Goal: Information Seeking & Learning: Understand process/instructions

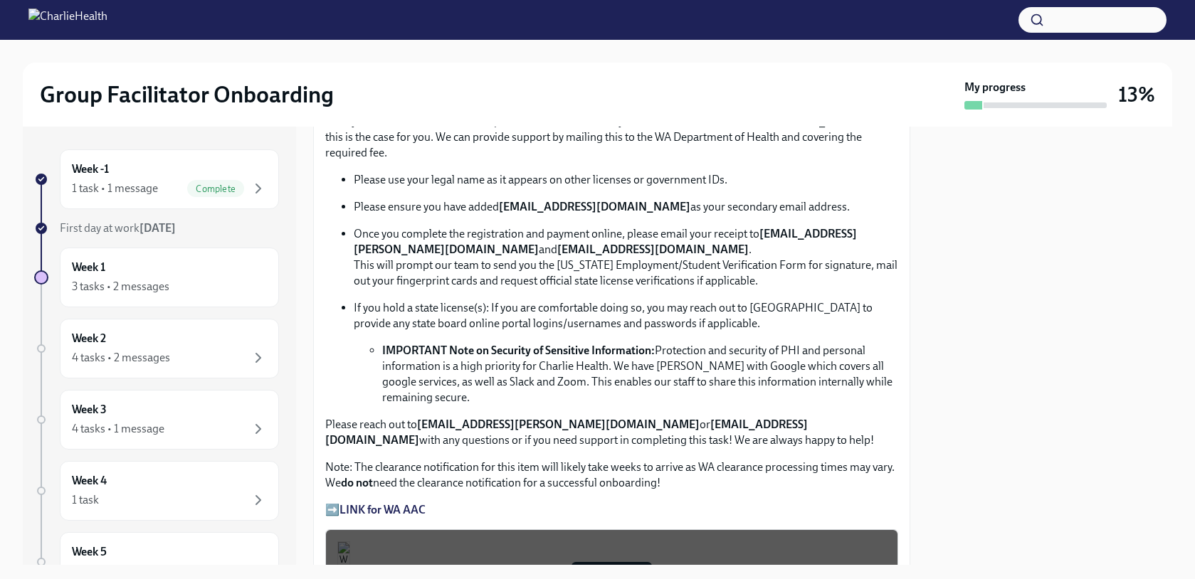
click at [681, 366] on li "IMPORTANT Note on Security of Sensitive Information: Protection and security of…" at bounding box center [640, 374] width 516 height 63
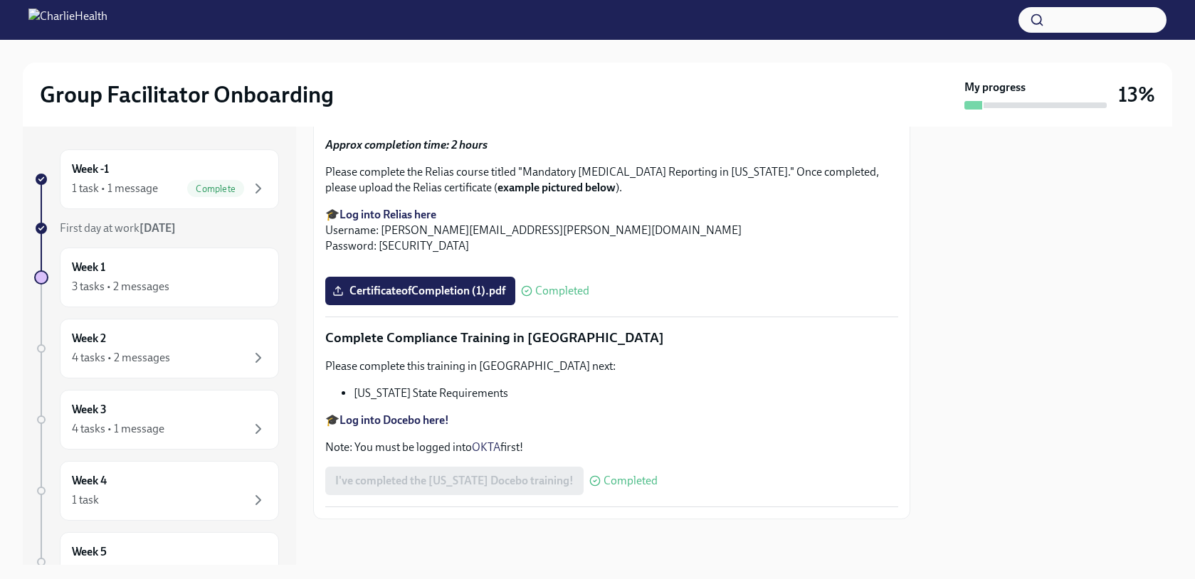
scroll to position [3102, 0]
click at [223, 288] on div "3 tasks • 2 messages" at bounding box center [169, 286] width 195 height 17
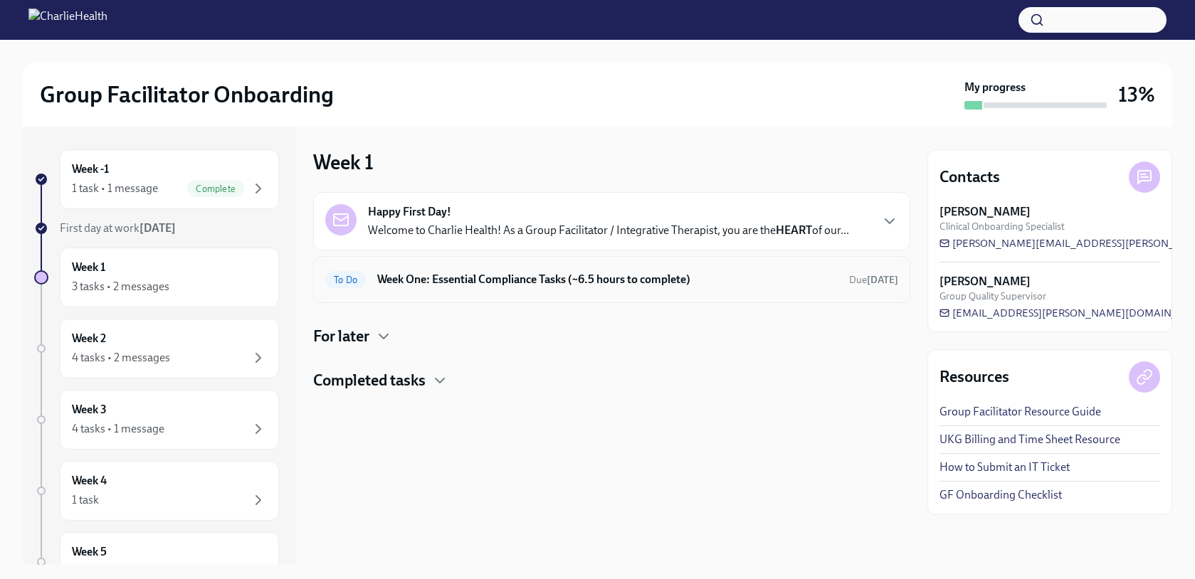
click at [532, 285] on h6 "Week One: Essential Compliance Tasks (~6.5 hours to complete)" at bounding box center [607, 280] width 460 height 16
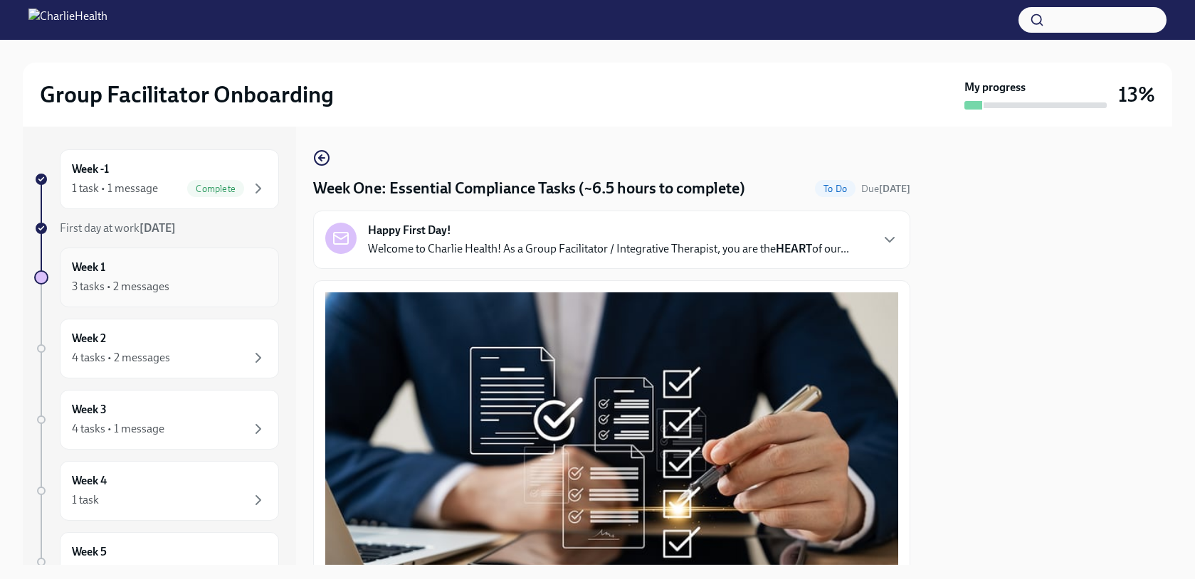
click at [183, 278] on div "3 tasks • 2 messages" at bounding box center [169, 286] width 195 height 17
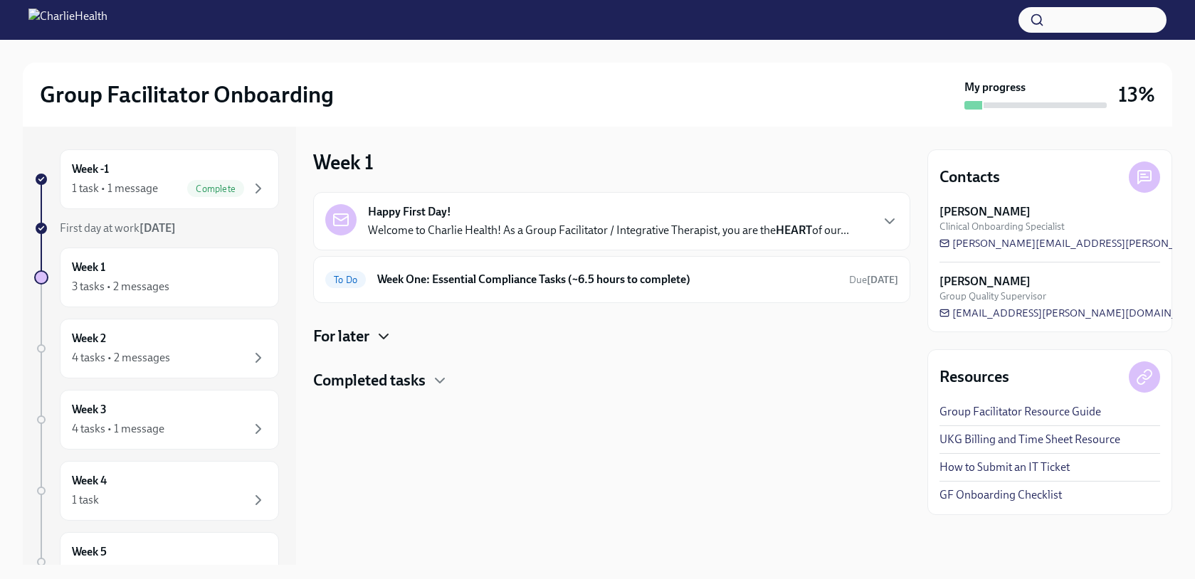
click at [380, 340] on icon "button" at bounding box center [383, 336] width 17 height 17
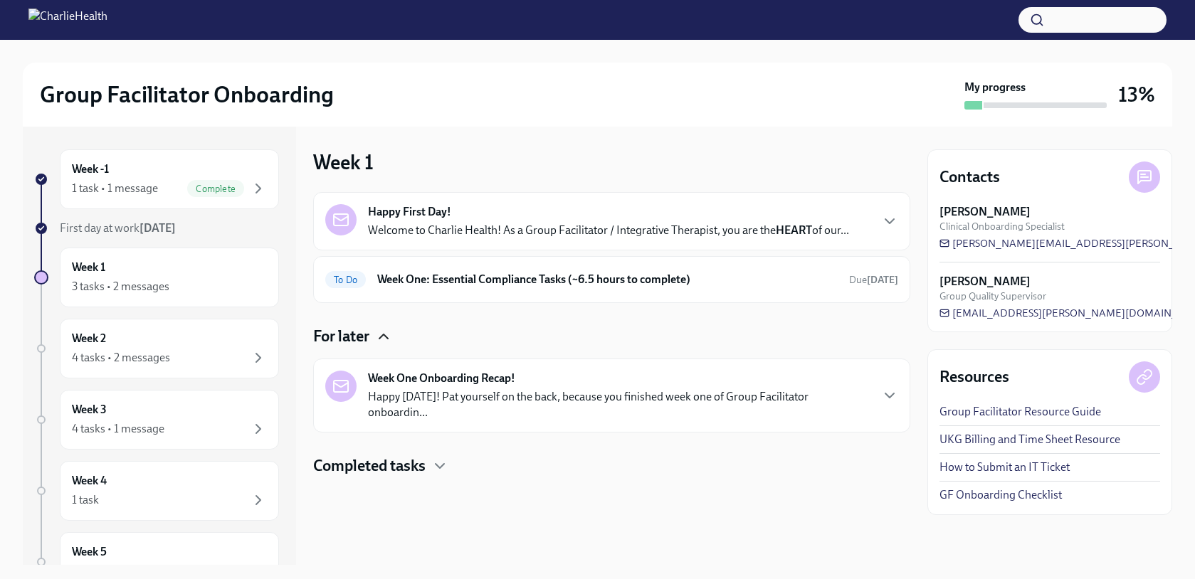
click at [410, 388] on div "Week One Onboarding Recap! Happy [DATE]! Pat yourself on the back, because you …" at bounding box center [619, 396] width 502 height 50
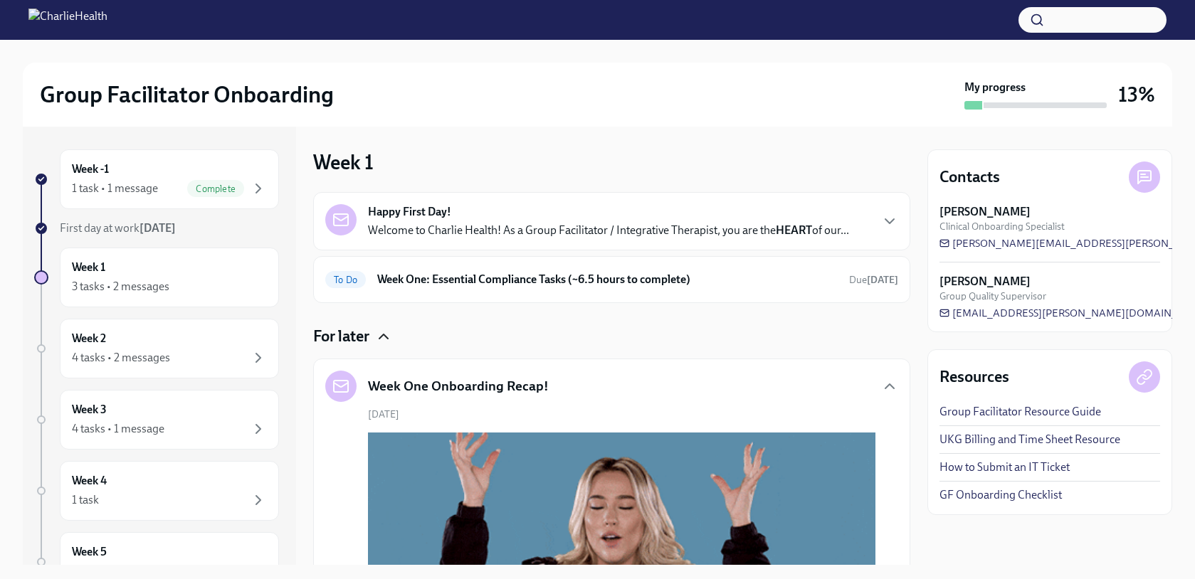
click at [603, 394] on div "Week One Onboarding Recap!" at bounding box center [611, 386] width 573 height 31
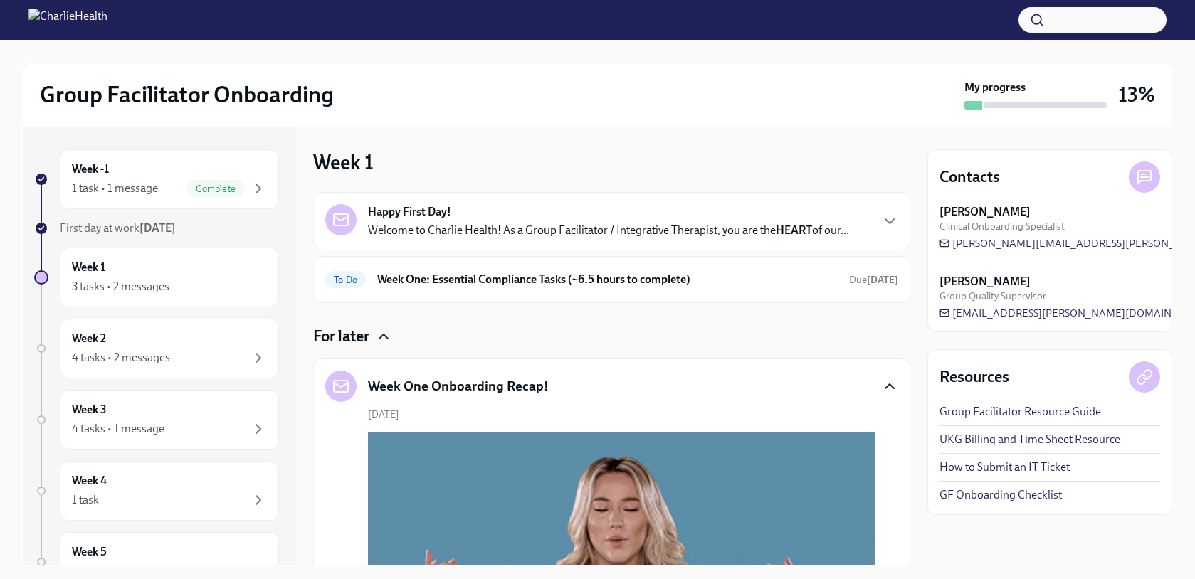
click at [881, 386] on icon "button" at bounding box center [889, 386] width 17 height 17
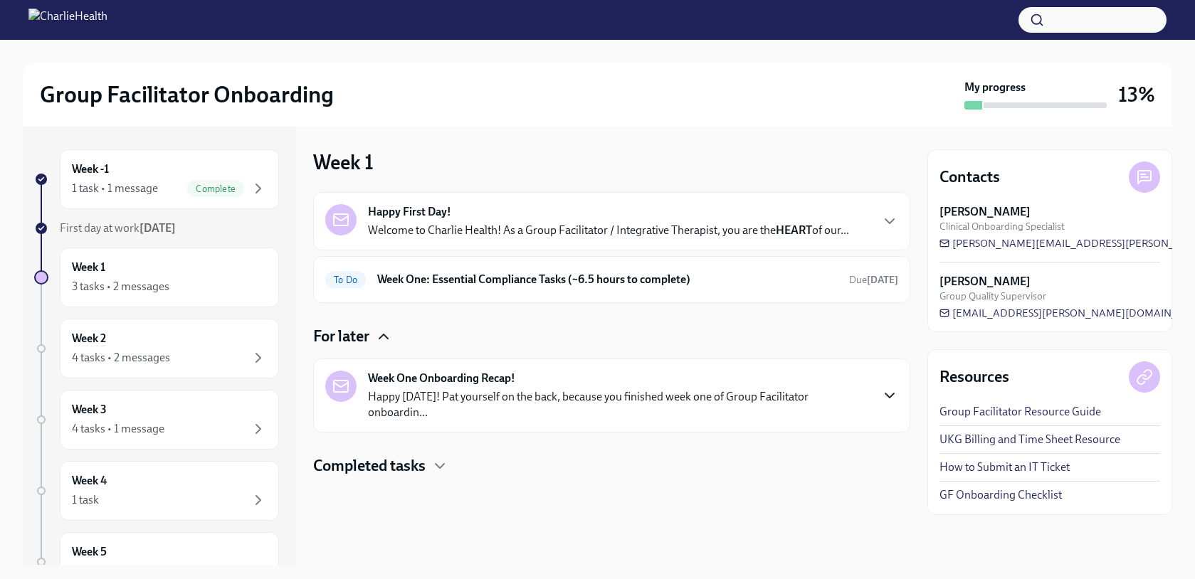
click at [425, 455] on h4 "Completed tasks" at bounding box center [369, 465] width 112 height 21
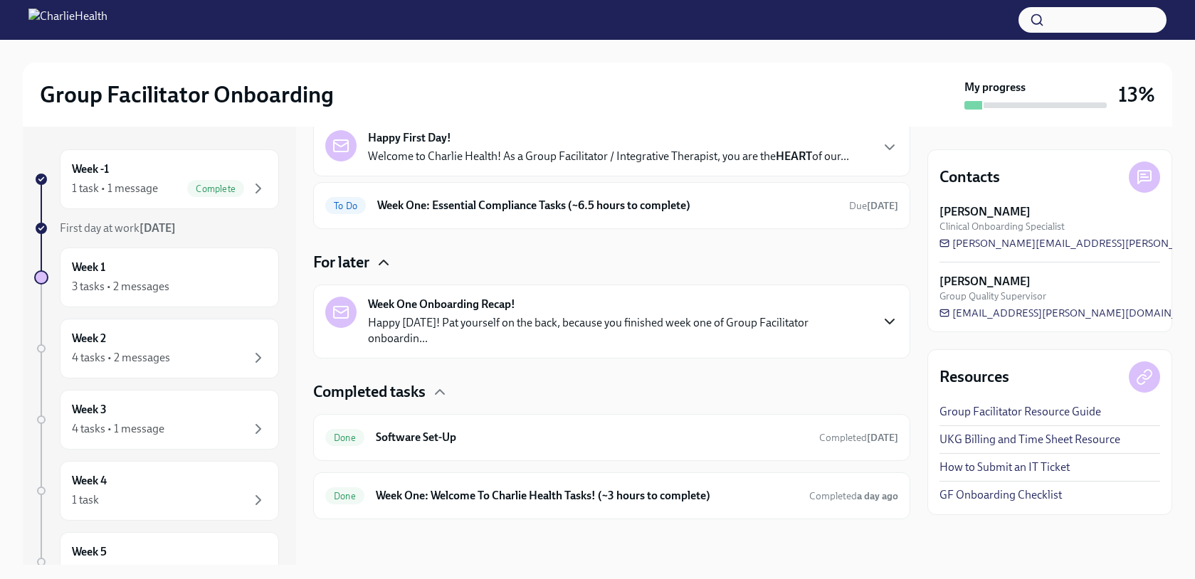
click at [437, 389] on icon "button" at bounding box center [439, 392] width 17 height 17
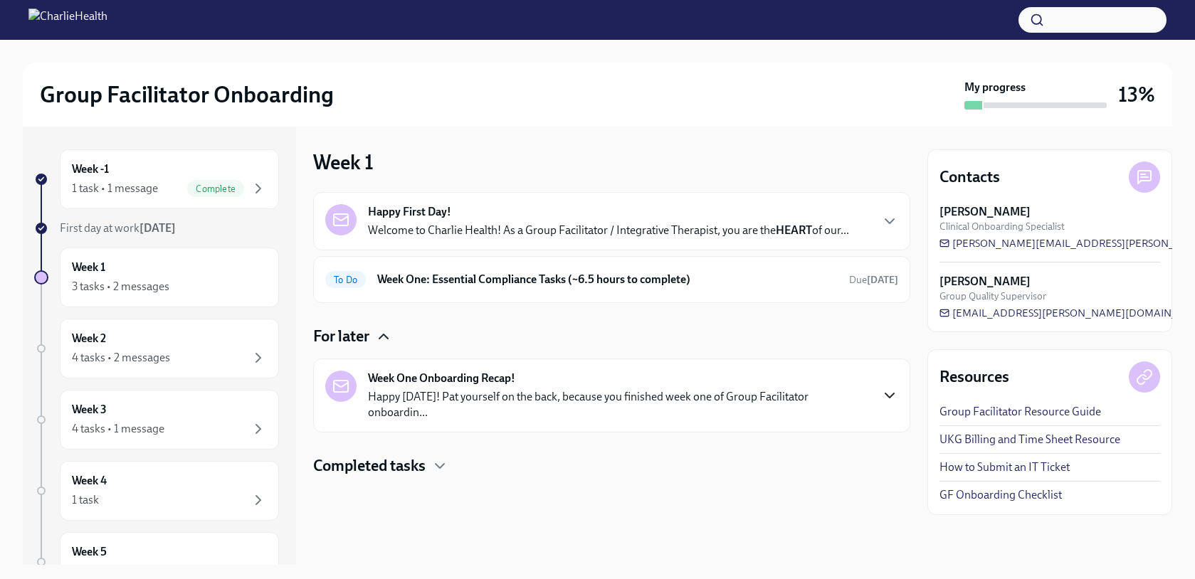
scroll to position [0, 0]
click at [251, 345] on div "Week 2 4 tasks • 2 messages" at bounding box center [169, 349] width 195 height 36
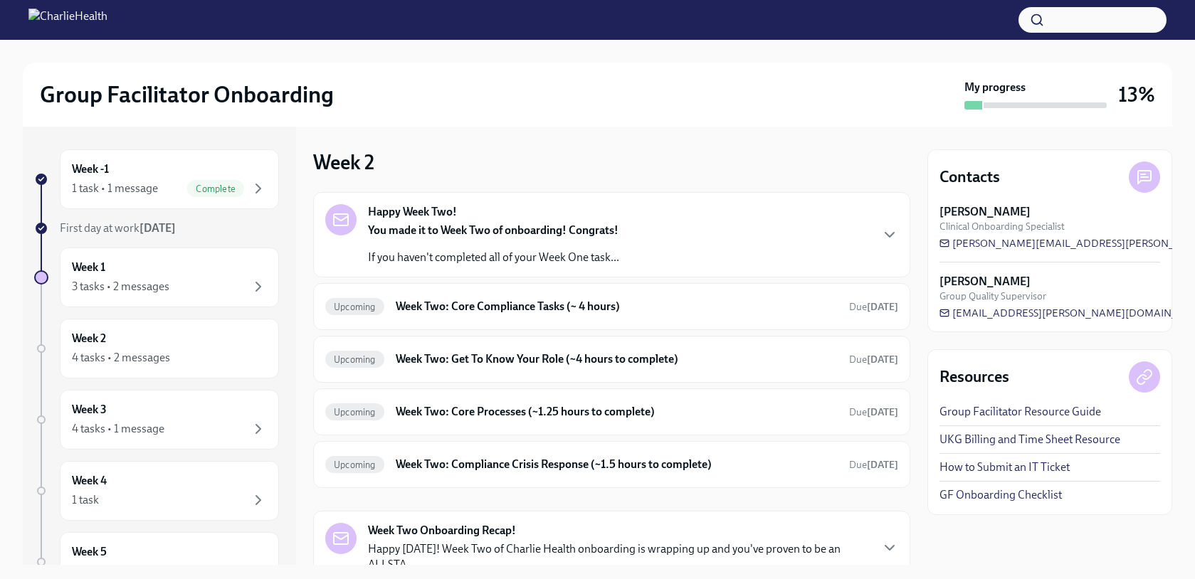
click at [715, 253] on div "Happy Week Two! You made it to Week Two of onboarding! Congrats! If you haven't…" at bounding box center [611, 234] width 573 height 61
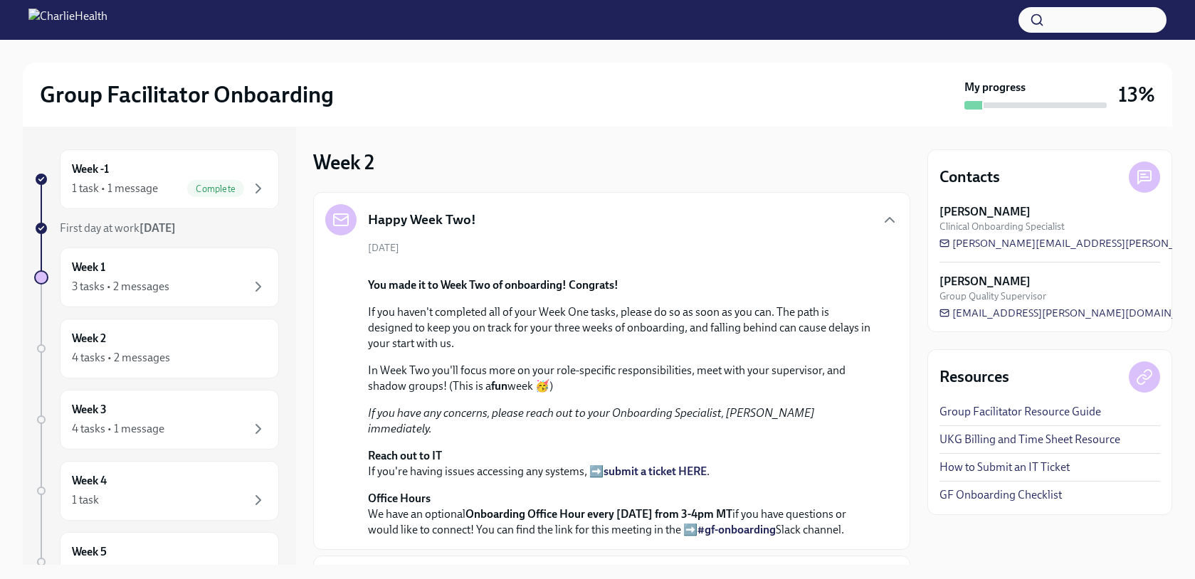
click at [816, 234] on div "Happy Week Two!" at bounding box center [611, 219] width 573 height 31
click at [869, 217] on div "Happy Week Two!" at bounding box center [611, 219] width 573 height 31
click at [881, 221] on icon "button" at bounding box center [889, 219] width 17 height 17
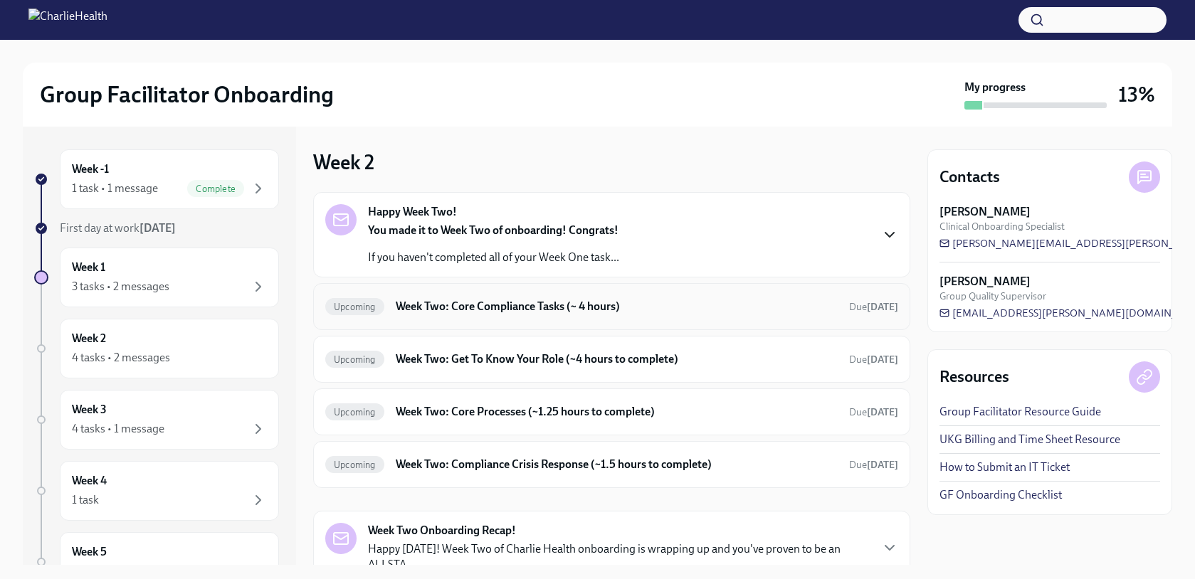
click at [695, 294] on div "Upcoming Week Two: Core Compliance Tasks (~ 4 hours) Due [DATE]" at bounding box center [611, 306] width 597 height 47
click at [702, 304] on h6 "Week Two: Core Compliance Tasks (~ 4 hours)" at bounding box center [617, 307] width 442 height 16
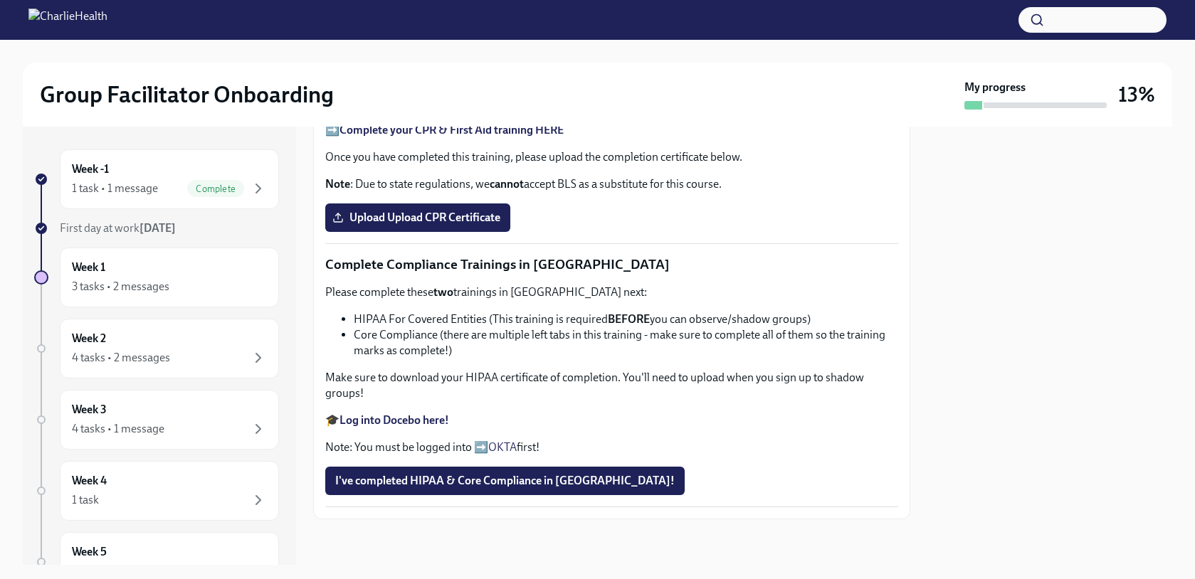
scroll to position [678, 0]
click at [517, 137] on strong "Complete your CPR & First Aid training HERE" at bounding box center [451, 130] width 224 height 14
